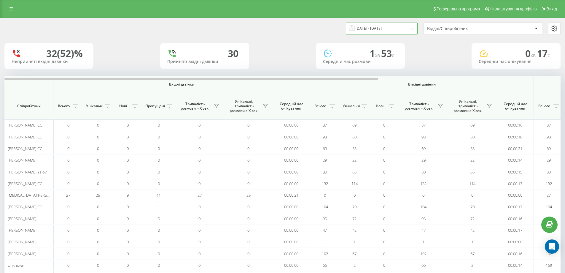
click at [394, 31] on input "[DATE] - [DATE]" at bounding box center [382, 29] width 72 height 12
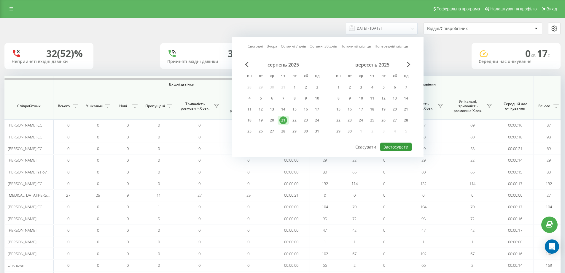
click at [398, 147] on button "Застосувати" at bounding box center [395, 146] width 31 height 9
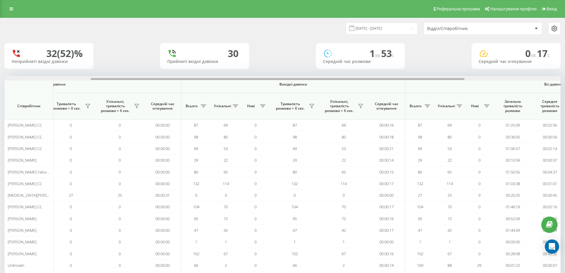
scroll to position [0, 271]
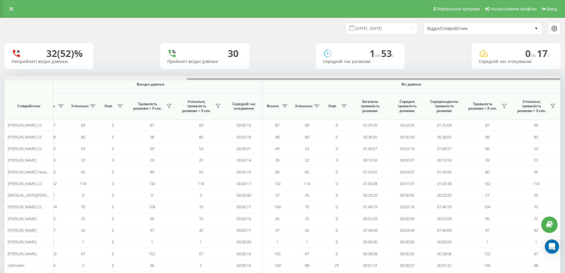
drag, startPoint x: 189, startPoint y: 80, endPoint x: 404, endPoint y: 73, distance: 214.8
click at [402, 72] on div "[DATE] - [DATE] Відділ/Співробітник 32 (52)% Неприйняті вхідні дзвінки 30 Прийн…" at bounding box center [282, 223] width 556 height 410
click at [464, 27] on div "Відділ/Співробітник" at bounding box center [462, 28] width 71 height 5
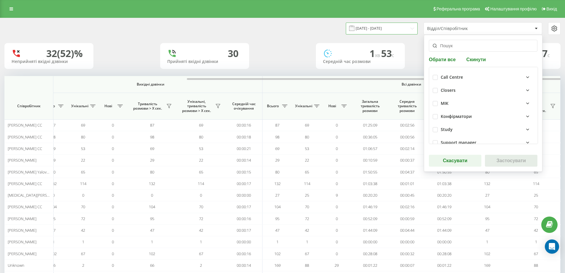
click at [369, 27] on input "[DATE] - [DATE]" at bounding box center [382, 29] width 72 height 12
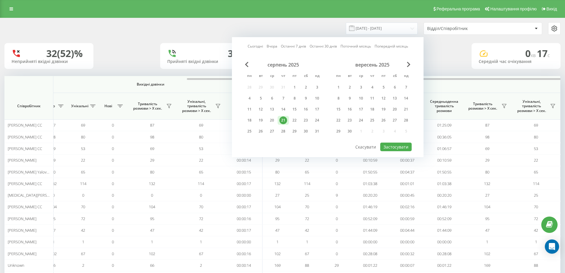
click at [257, 45] on link "Сьогодні" at bounding box center [255, 46] width 15 height 6
click at [401, 148] on button "Застосувати" at bounding box center [395, 146] width 31 height 9
type input "[DATE] - [DATE]"
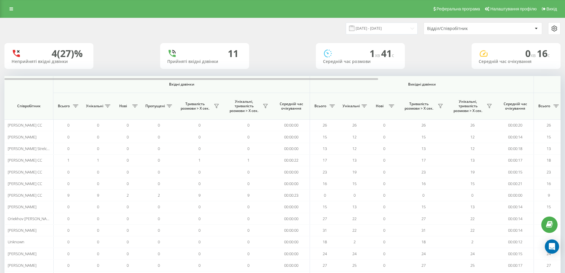
click at [451, 30] on div "Відділ/Співробітник" at bounding box center [462, 28] width 71 height 5
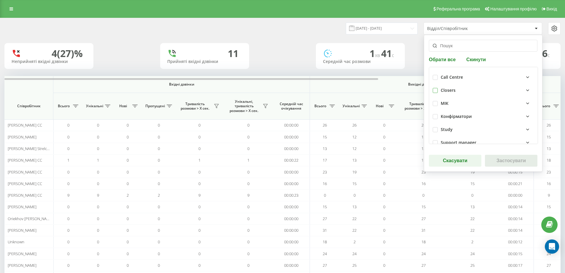
click at [436, 88] on label at bounding box center [435, 88] width 5 height 0
checkbox input "true"
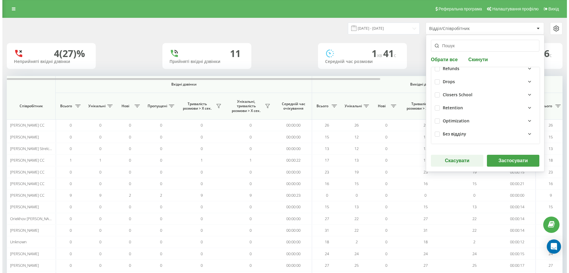
scroll to position [152, 0]
click at [437, 92] on label at bounding box center [435, 92] width 5 height 0
checkbox input "true"
click at [506, 158] on button "Застосувати" at bounding box center [511, 161] width 52 height 12
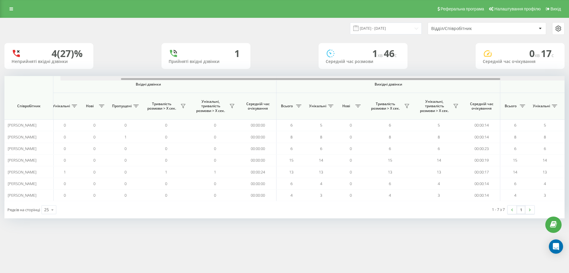
scroll to position [0, 267]
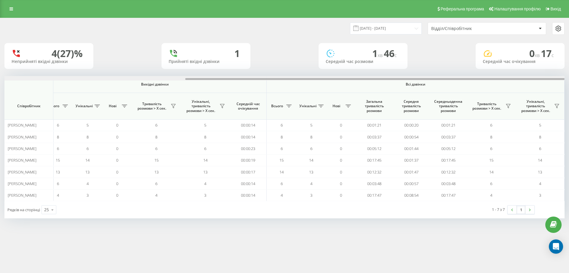
drag, startPoint x: 246, startPoint y: 80, endPoint x: 490, endPoint y: 84, distance: 243.8
click at [490, 84] on div "Вхідні дзвінки Вихідні дзвінки Всі дзвінки Співробітник Всього Унікальні Нові П…" at bounding box center [284, 138] width 561 height 125
click at [288, 109] on button at bounding box center [289, 105] width 9 height 9
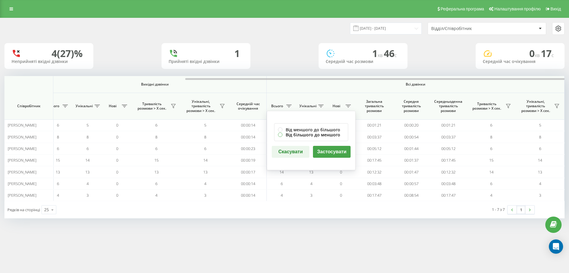
click at [297, 133] on label "Від більшого до меншого" at bounding box center [311, 134] width 66 height 5
radio input "true"
click at [336, 154] on button "Застосувати" at bounding box center [332, 152] width 38 height 12
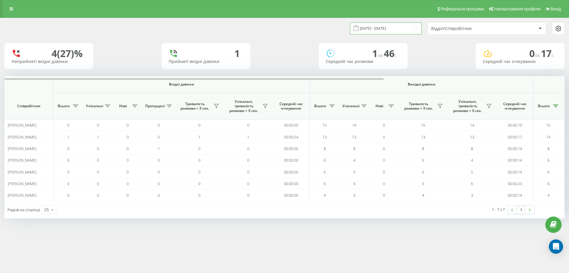
click at [407, 28] on input "[DATE] - [DATE]" at bounding box center [386, 29] width 72 height 12
click at [408, 28] on input "[DATE] - [DATE]" at bounding box center [386, 29] width 72 height 12
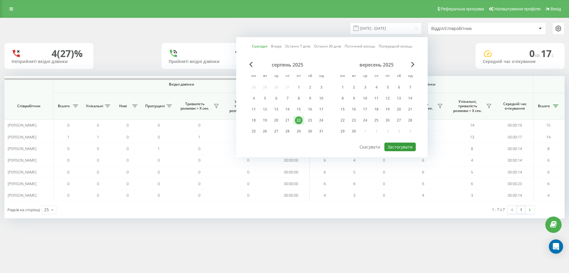
click at [401, 147] on button "Застосувати" at bounding box center [400, 146] width 31 height 9
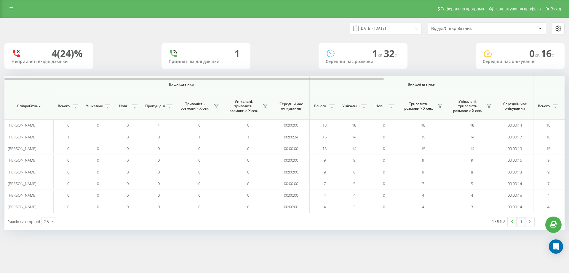
click at [290, 66] on div "4 (24)% Неприйняті вхідні дзвінки 1 Прийняті вхідні дзвінки 1 хв 32 c Середній …" at bounding box center [284, 56] width 561 height 26
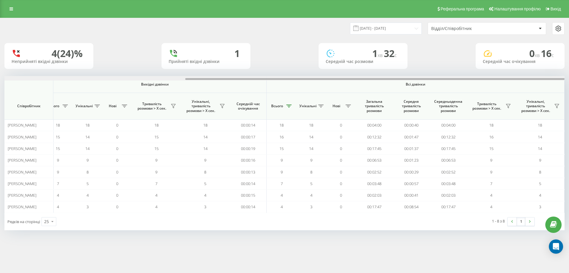
drag, startPoint x: 276, startPoint y: 78, endPoint x: 568, endPoint y: 95, distance: 292.9
click at [565, 95] on div "[DATE] - [DATE] Відділ/Співробітник 4 (24)% Неприйняті вхідні дзвінки 1 Прийнят…" at bounding box center [284, 130] width 569 height 224
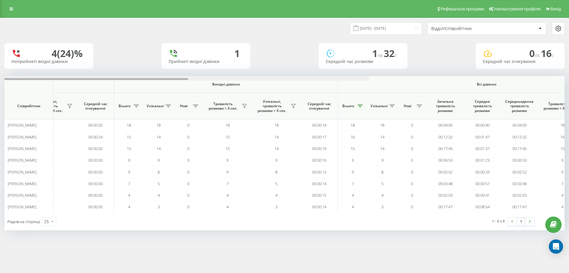
scroll to position [0, 0]
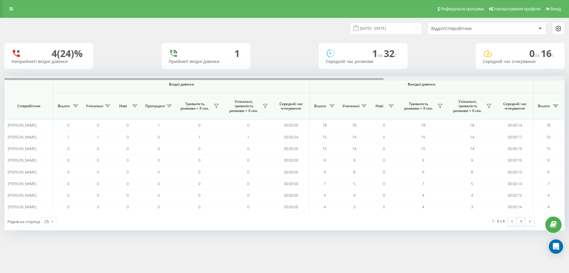
drag, startPoint x: 340, startPoint y: 79, endPoint x: -2, endPoint y: 79, distance: 342.0
click at [0, 79] on html "[DOMAIN_NAME] Проекти [DOMAIN_NAME] Дашборд Центр звернень Аналiтика Ваші звіти…" at bounding box center [284, 136] width 569 height 273
